Goal: Navigation & Orientation: Find specific page/section

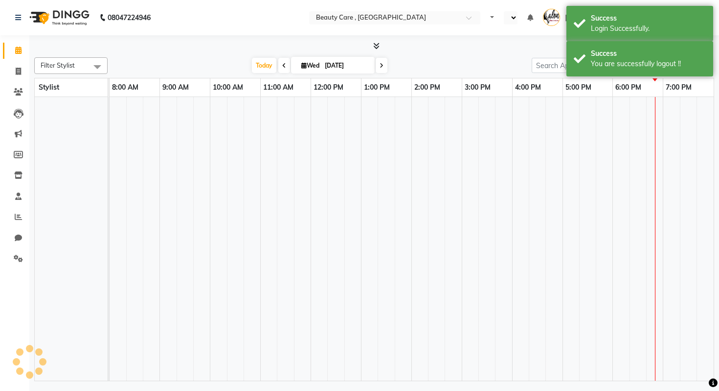
select select "en"
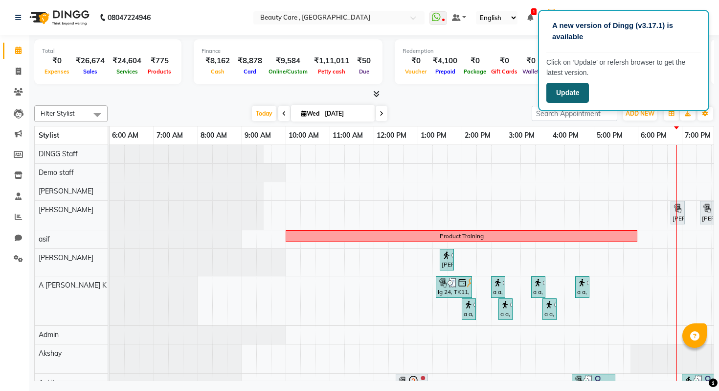
click at [565, 91] on button "Update" at bounding box center [568, 93] width 43 height 20
